Goal: Information Seeking & Learning: Learn about a topic

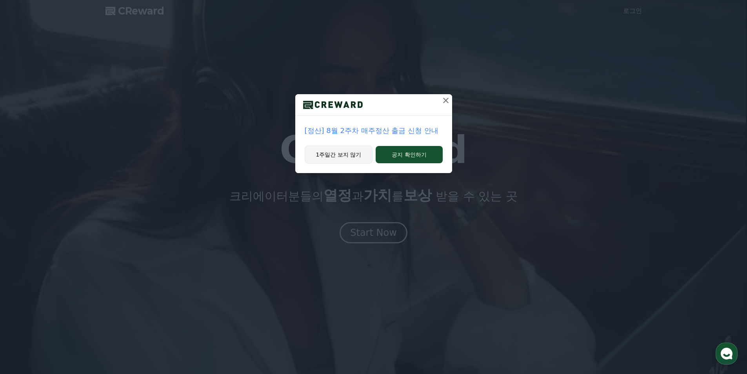
click at [354, 155] on button "1주일간 보지 않기" at bounding box center [339, 155] width 68 height 18
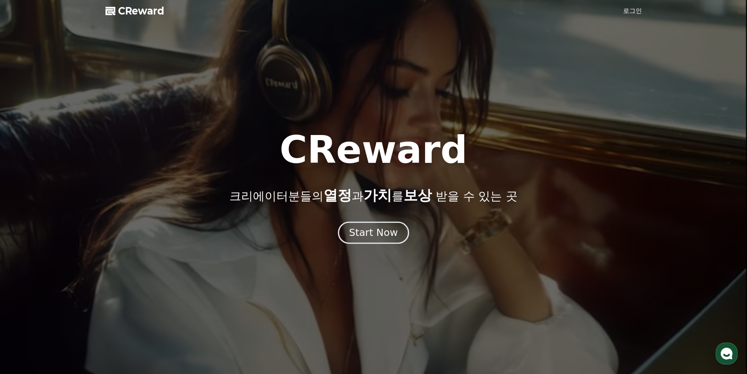
click at [386, 230] on div "Start Now" at bounding box center [373, 232] width 49 height 13
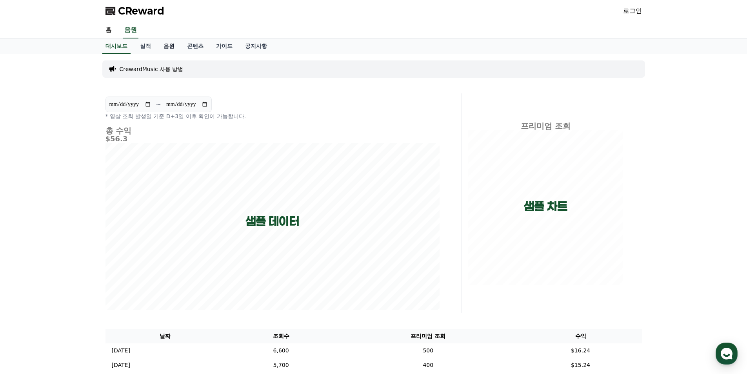
click at [169, 46] on link "음원" at bounding box center [169, 46] width 24 height 15
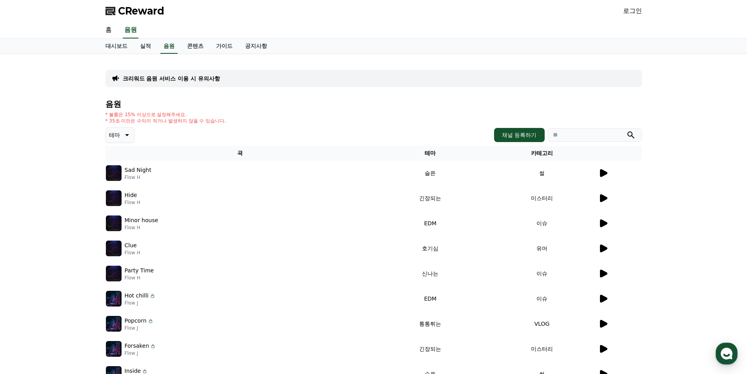
click at [600, 171] on icon at bounding box center [603, 172] width 9 height 9
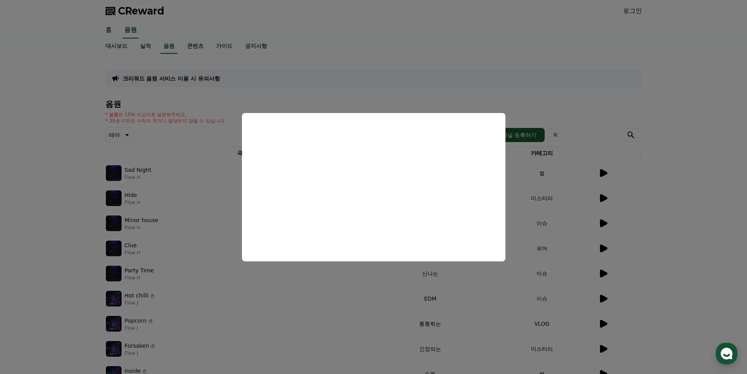
click at [56, 208] on button "close modal" at bounding box center [373, 187] width 747 height 374
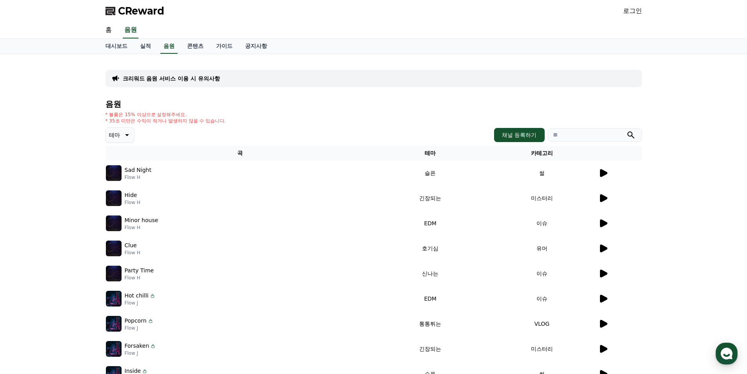
click at [126, 135] on icon at bounding box center [126, 134] width 9 height 9
click at [66, 215] on div "크리워드 음원 서비스 이용 시 유의사항 음원 * 볼륨은 15% 이상으로 설정해주세요. * 35초 미만은 수익이 적거나 발생하지 않을 수 있습니…" at bounding box center [373, 243] width 747 height 379
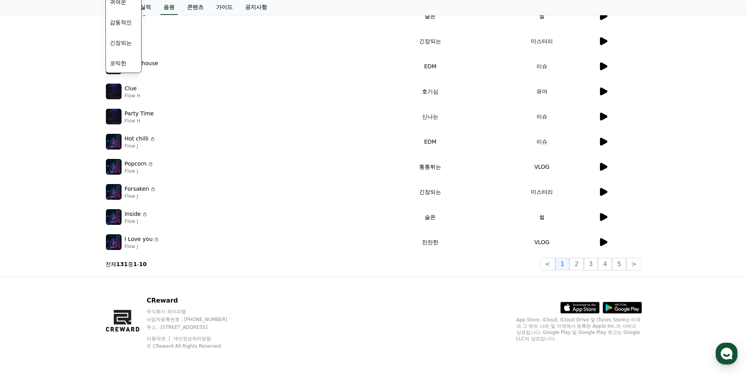
scroll to position [157, 0]
click at [66, 217] on div "크리워드 음원 서비스 이용 시 유의사항 음원 * 볼륨은 15% 이상으로 설정해주세요. * 35초 미만은 수익이 적거나 발생하지 않을 수 있습니…" at bounding box center [373, 86] width 747 height 379
click at [584, 264] on button "2" at bounding box center [591, 263] width 14 height 13
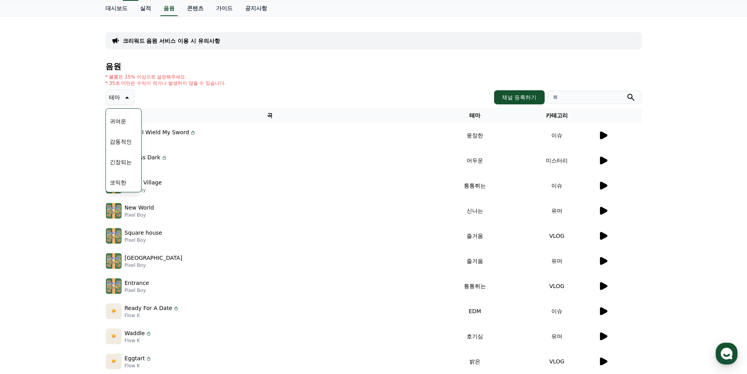
scroll to position [157, 0]
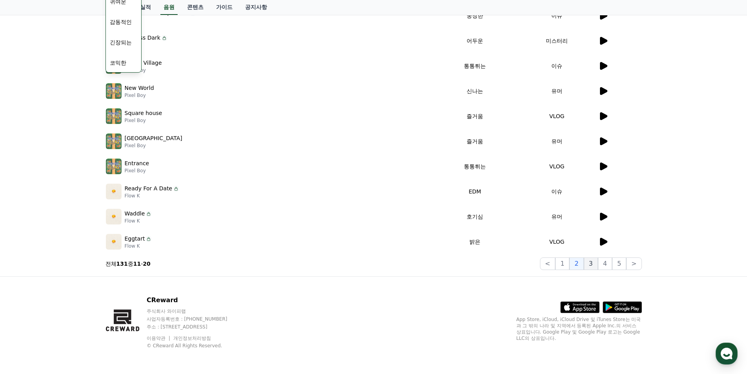
click at [612, 266] on button "3" at bounding box center [619, 263] width 14 height 13
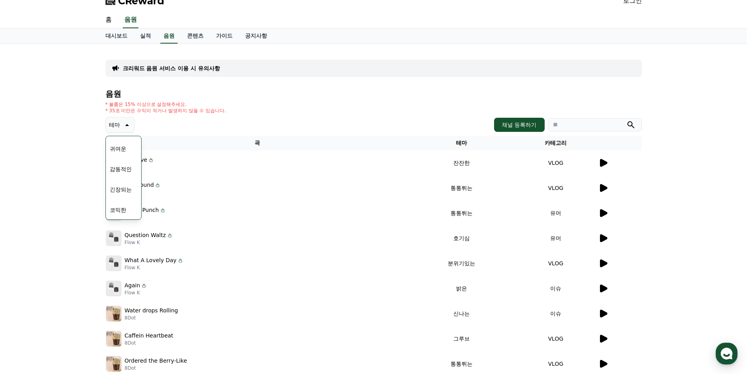
scroll to position [0, 0]
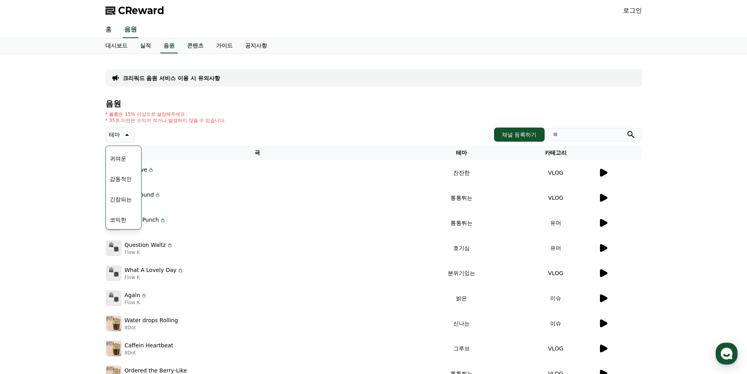
click at [115, 135] on p "테마" at bounding box center [114, 134] width 11 height 11
click at [79, 154] on div "크리워드 음원 서비스 이용 시 유의사항 음원 * 볼륨은 15% 이상으로 설정해주세요. * 35초 미만은 수익이 적거나 발생하지 않을 수 있습니…" at bounding box center [373, 243] width 747 height 379
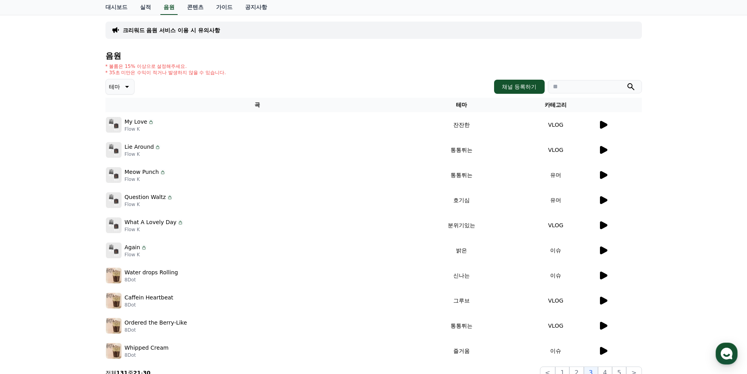
scroll to position [157, 0]
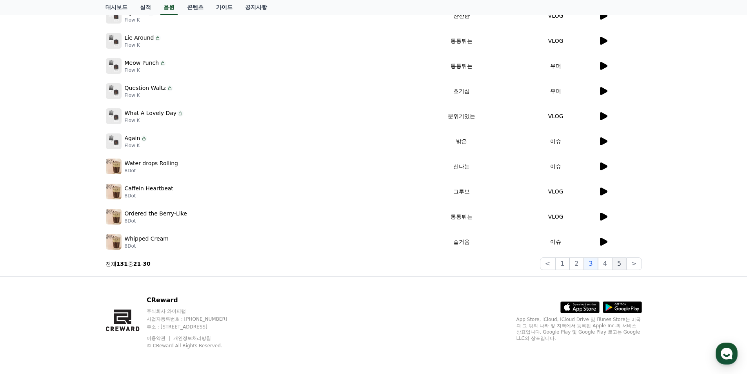
click at [620, 265] on button "5" at bounding box center [619, 263] width 14 height 13
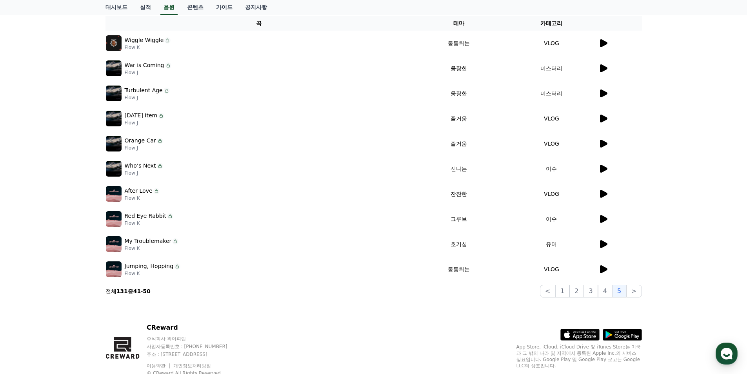
scroll to position [157, 0]
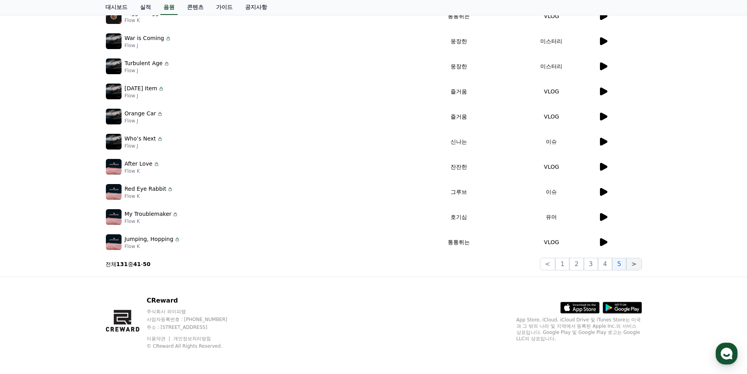
click at [638, 266] on button ">" at bounding box center [634, 264] width 15 height 13
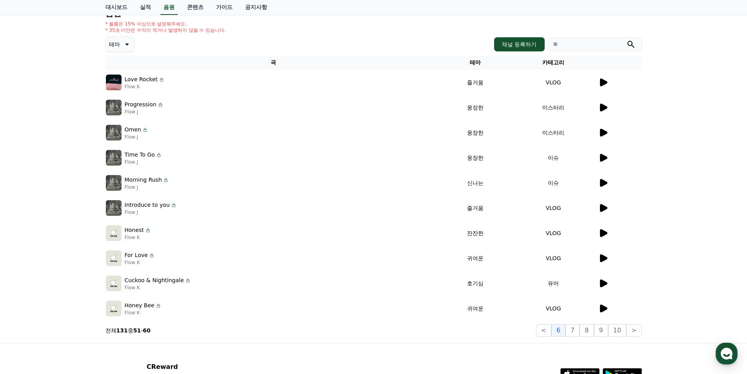
scroll to position [118, 0]
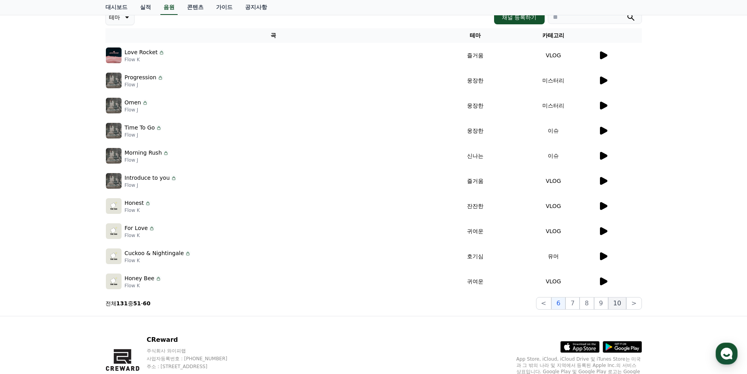
click at [616, 309] on button "10" at bounding box center [618, 303] width 18 height 13
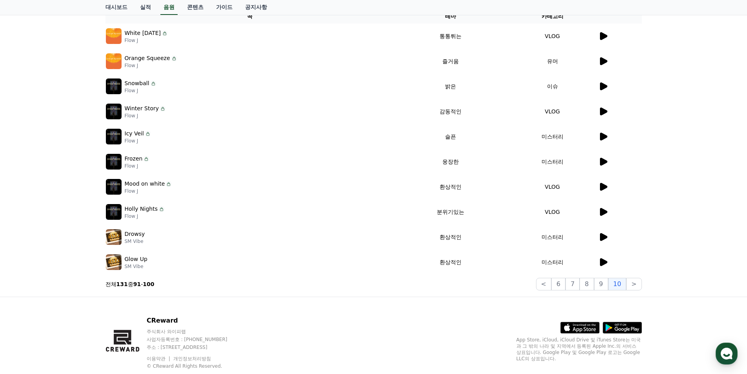
scroll to position [157, 0]
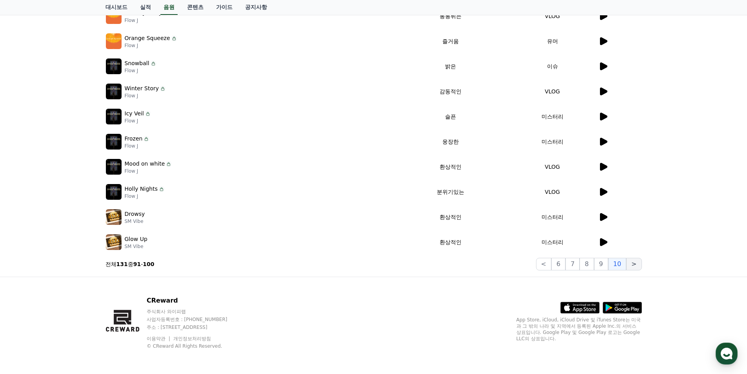
click at [639, 265] on button ">" at bounding box center [634, 264] width 15 height 13
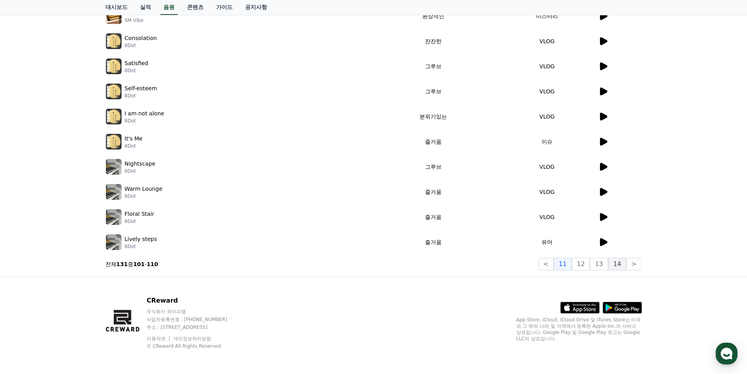
click at [614, 266] on button "14" at bounding box center [618, 264] width 18 height 13
